Goal: Obtain resource: Download file/media

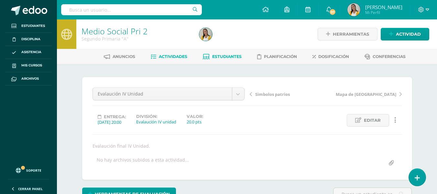
click at [226, 56] on span "Estudiantes" at bounding box center [226, 56] width 29 height 5
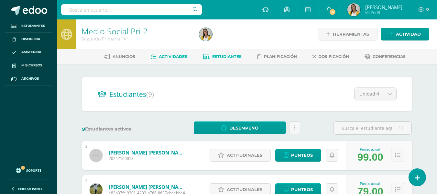
click at [185, 55] on span "Actividades" at bounding box center [173, 56] width 28 height 5
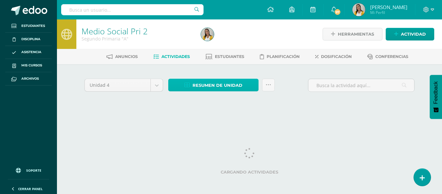
click at [214, 82] on span "Resumen de unidad" at bounding box center [217, 85] width 50 height 12
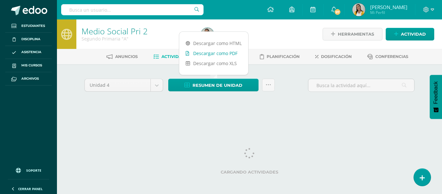
click at [217, 54] on link "Descargar como PDF" at bounding box center [213, 53] width 69 height 10
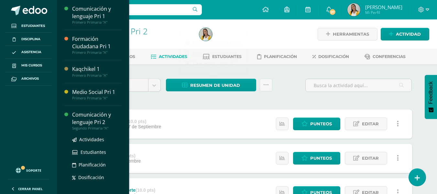
click at [93, 119] on div "Comunicación y lenguaje Pri 2" at bounding box center [96, 118] width 49 height 15
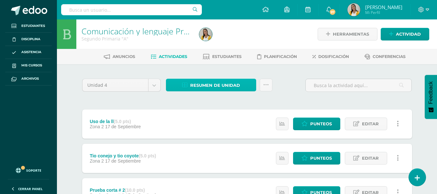
click at [219, 82] on span "Resumen de unidad" at bounding box center [215, 85] width 50 height 12
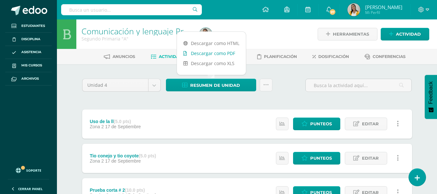
click at [215, 51] on link "Descargar como PDF" at bounding box center [211, 53] width 69 height 10
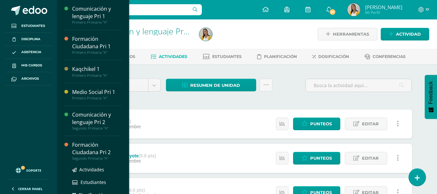
click at [85, 146] on div "Formación Ciudadana Pri 2" at bounding box center [96, 148] width 49 height 15
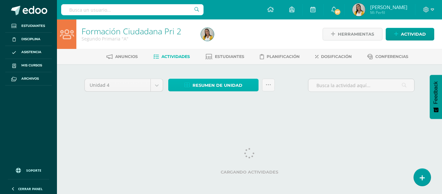
click at [194, 89] on span "Resumen de unidad" at bounding box center [217, 85] width 50 height 12
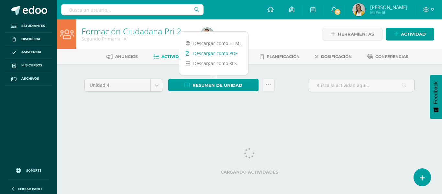
click at [204, 54] on link "Descargar como PDF" at bounding box center [213, 53] width 69 height 10
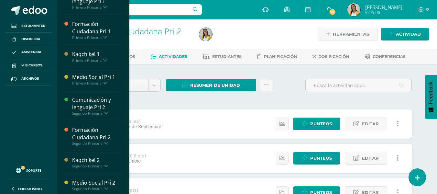
scroll to position [17, 0]
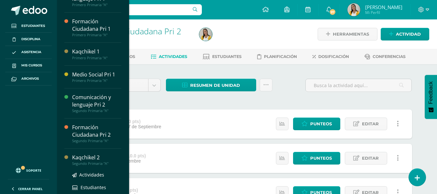
click at [91, 157] on div "Kaqchikel 2" at bounding box center [96, 157] width 49 height 7
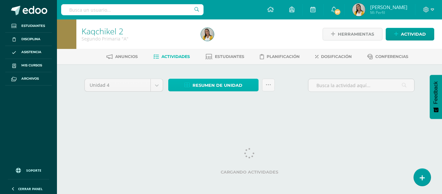
click at [226, 81] on span "Resumen de unidad" at bounding box center [217, 85] width 50 height 12
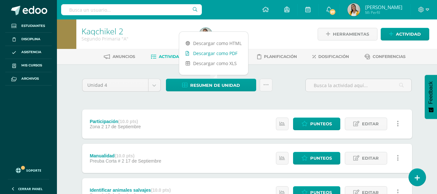
click at [218, 53] on link "Descargar como PDF" at bounding box center [213, 53] width 69 height 10
